Goal: Navigation & Orientation: Find specific page/section

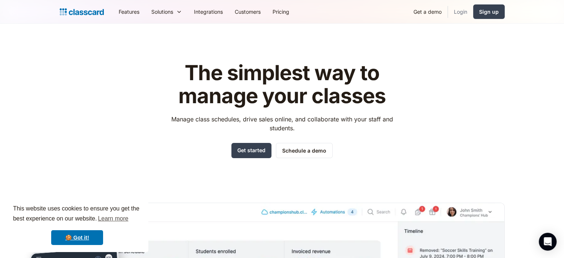
click at [467, 11] on link "Login" at bounding box center [460, 11] width 25 height 17
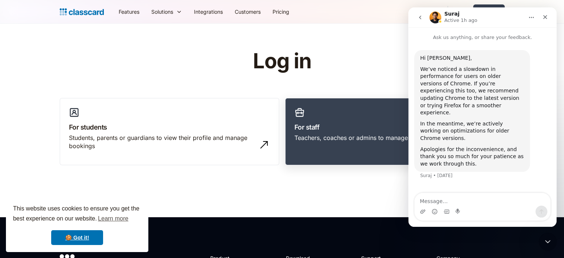
click at [308, 124] on h3 "For staff" at bounding box center [395, 127] width 201 height 10
